Goal: Check status: Check status

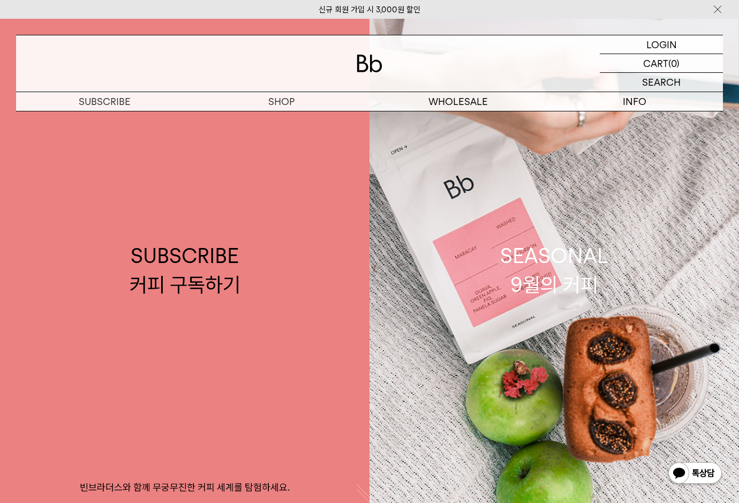
click at [719, 9] on img at bounding box center [718, 9] width 11 height 11
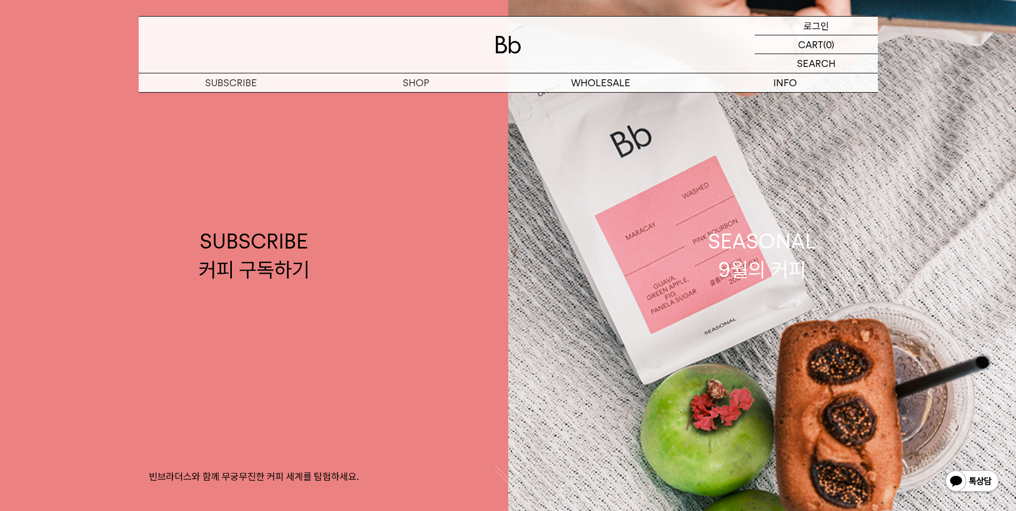
click at [739, 23] on div "LOGIN 로그인" at bounding box center [816, 26] width 123 height 18
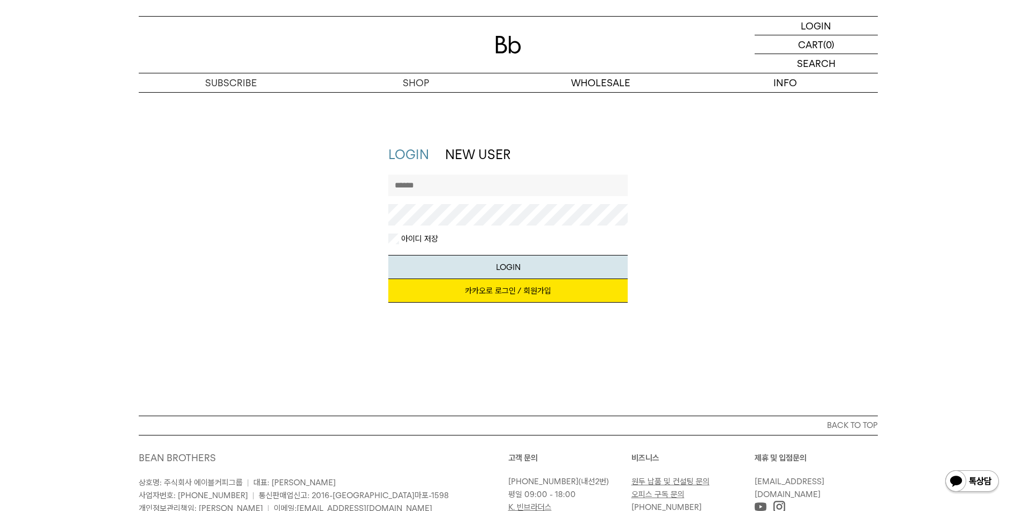
click at [462, 296] on link "카카오로 로그인 / 회원가입" at bounding box center [508, 291] width 240 height 24
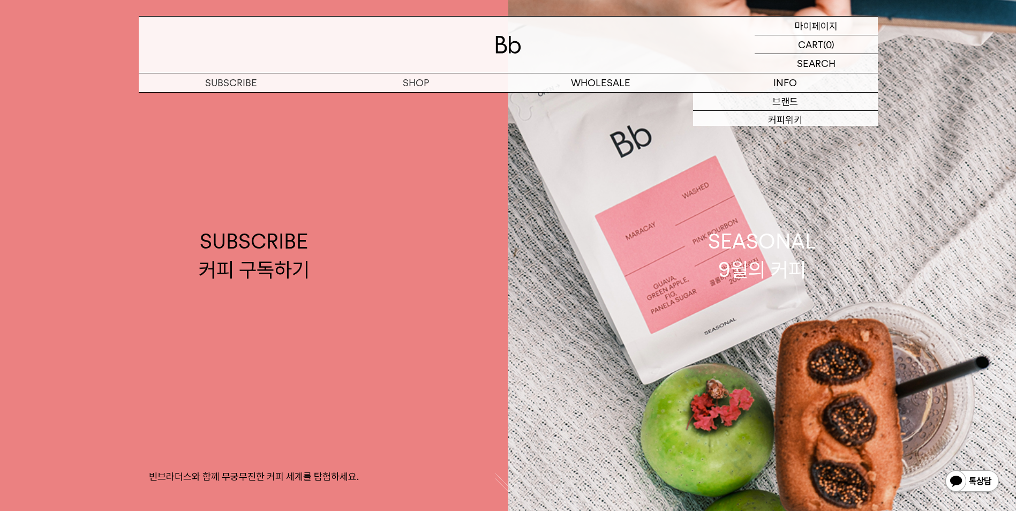
click at [811, 29] on p "마이페이지" at bounding box center [816, 26] width 43 height 18
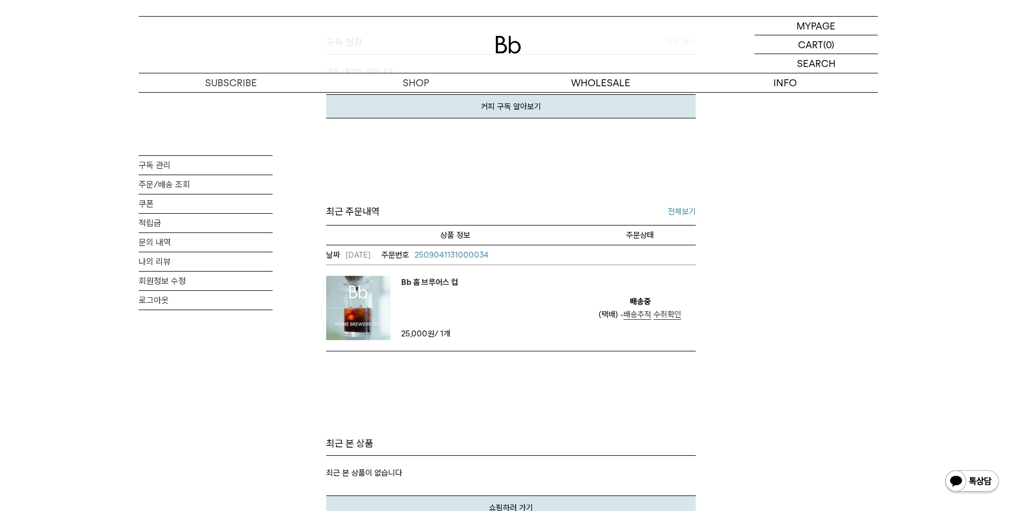
scroll to position [321, 0]
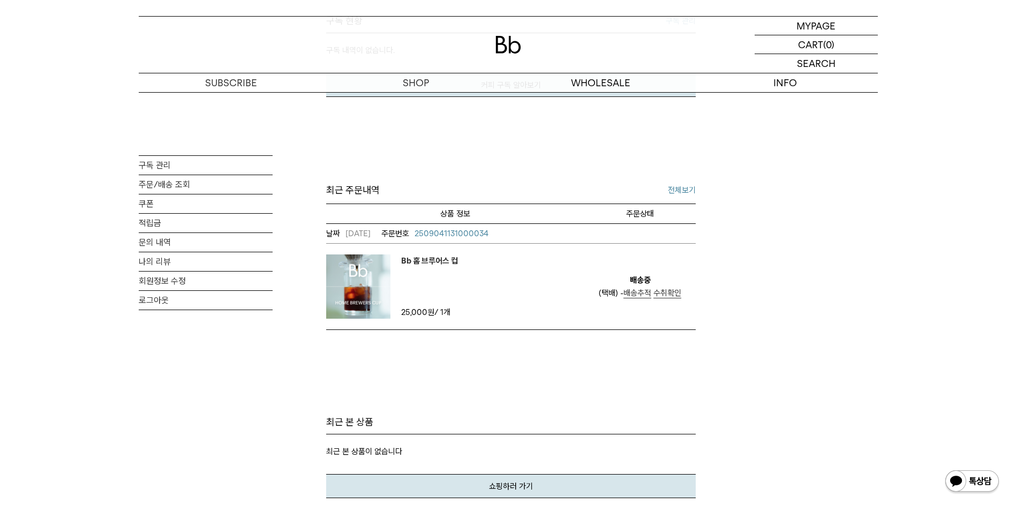
click at [634, 292] on span "배송추적" at bounding box center [638, 293] width 28 height 10
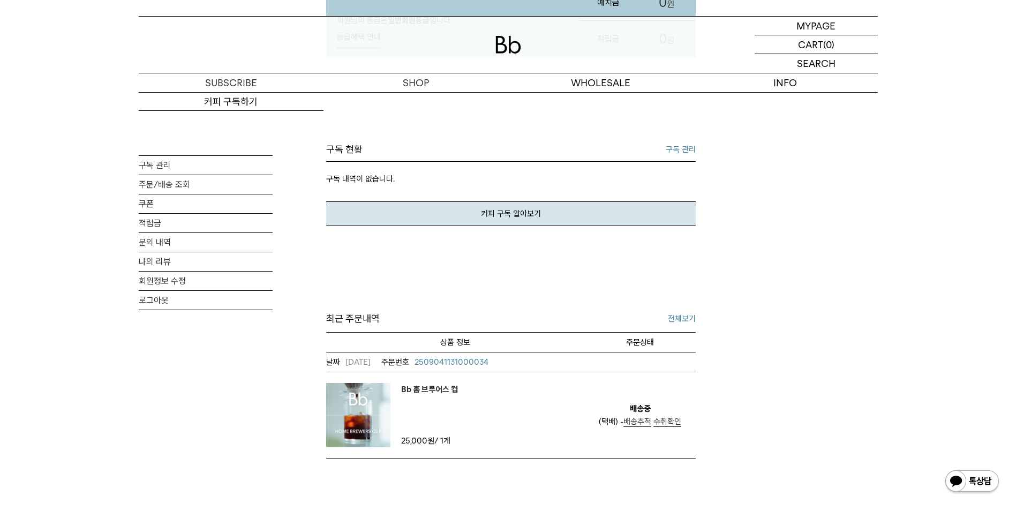
scroll to position [375, 0]
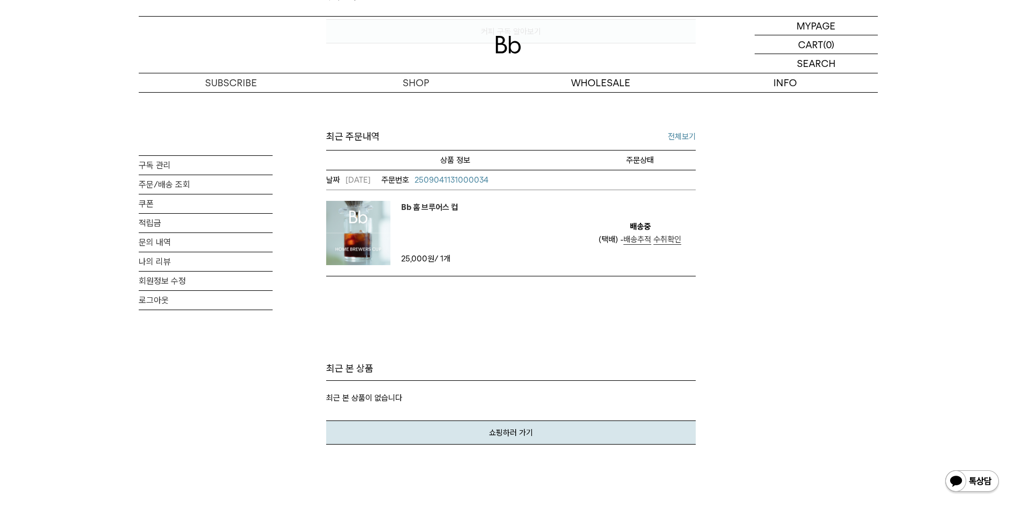
click at [379, 216] on img at bounding box center [358, 233] width 64 height 64
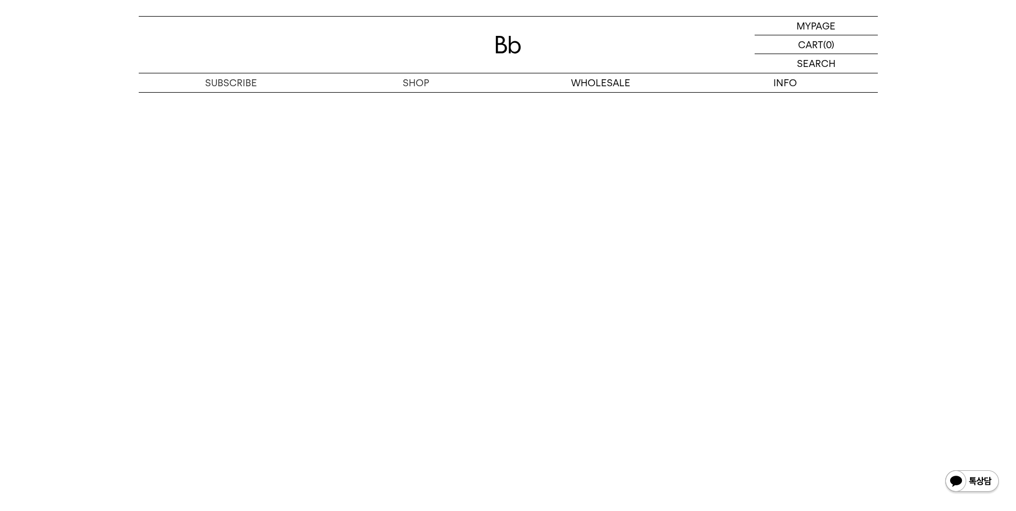
scroll to position [5465, 0]
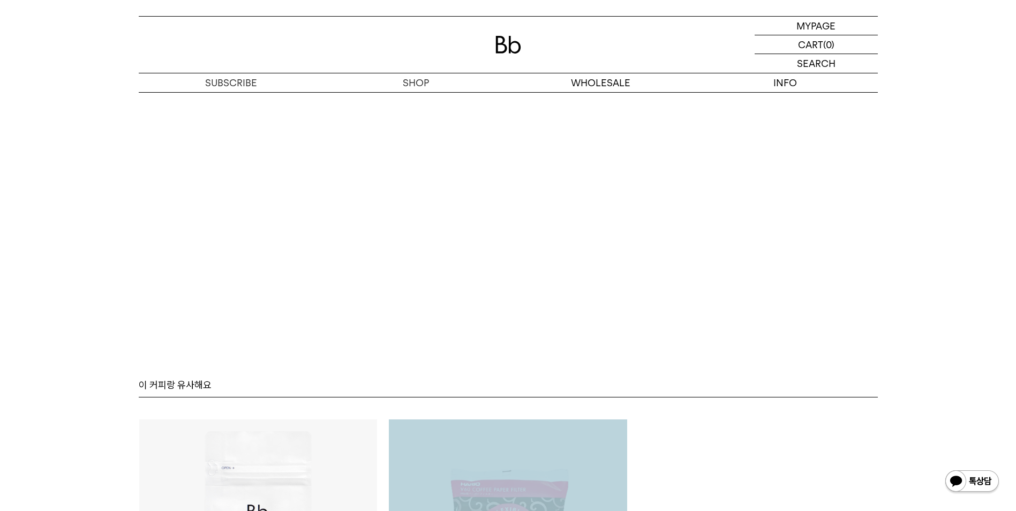
scroll to position [5462, 0]
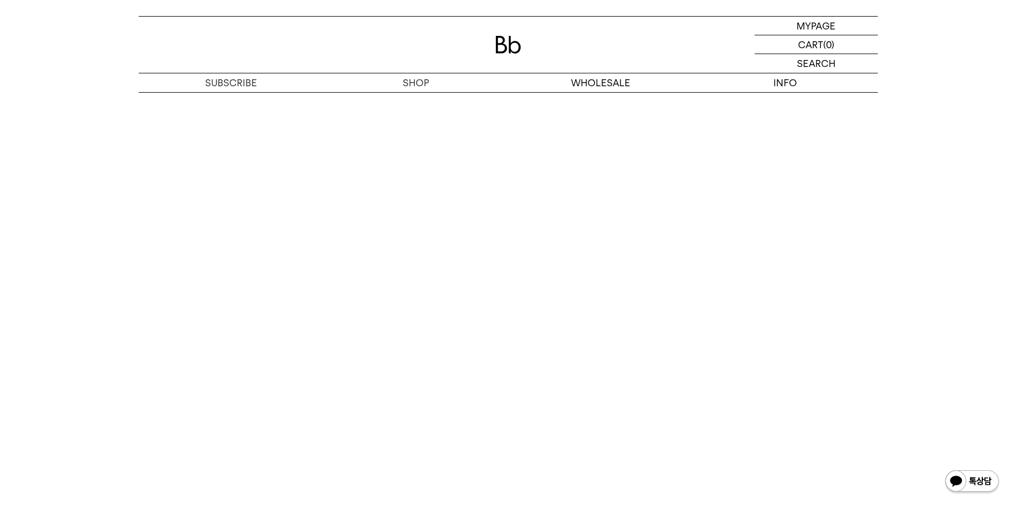
scroll to position [5569, 0]
